Goal: Transaction & Acquisition: Purchase product/service

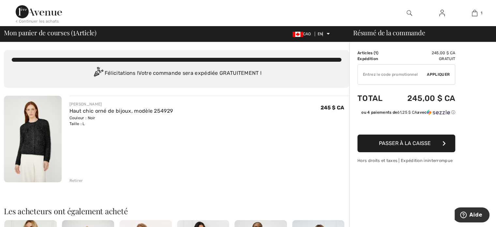
click at [442, 141] on button "Passer à la caisse" at bounding box center [406, 143] width 98 height 18
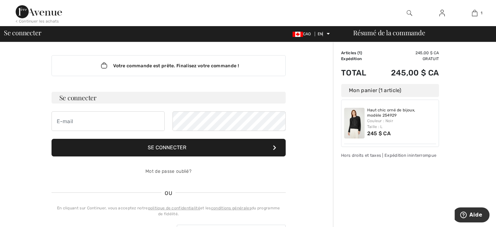
click at [262, 149] on button "Se connecter" at bounding box center [169, 148] width 234 height 18
